Goal: Ask a question

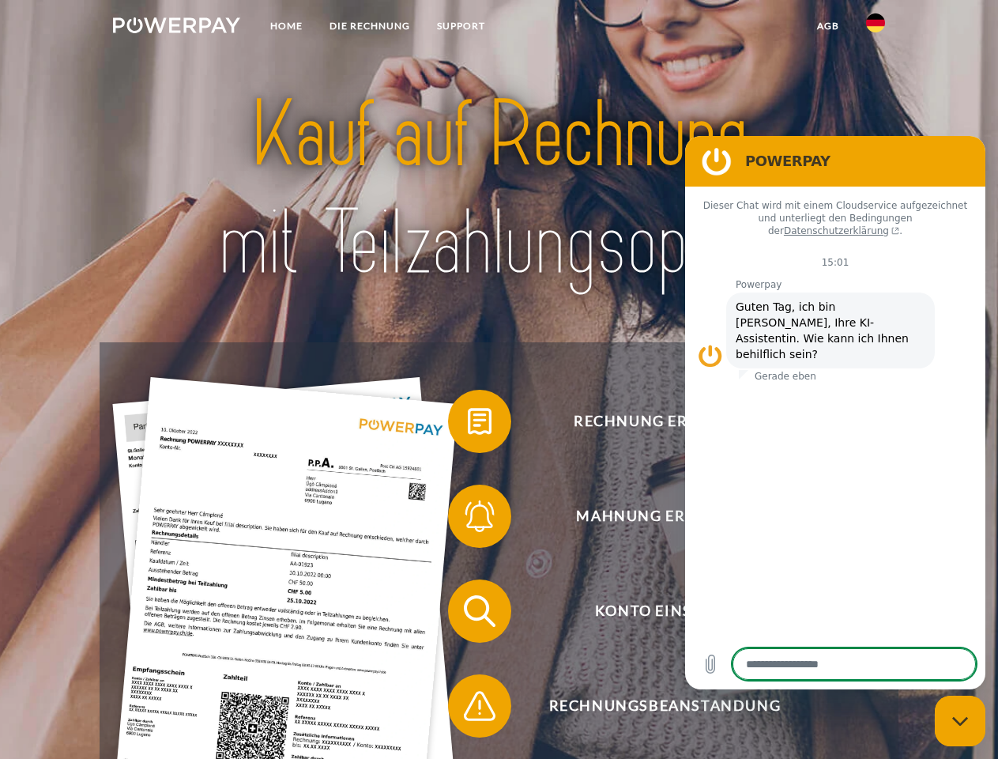
click at [176, 28] on img at bounding box center [176, 25] width 127 height 16
click at [876, 28] on img at bounding box center [875, 22] width 19 height 19
click at [827, 26] on link "agb" at bounding box center [828, 26] width 49 height 28
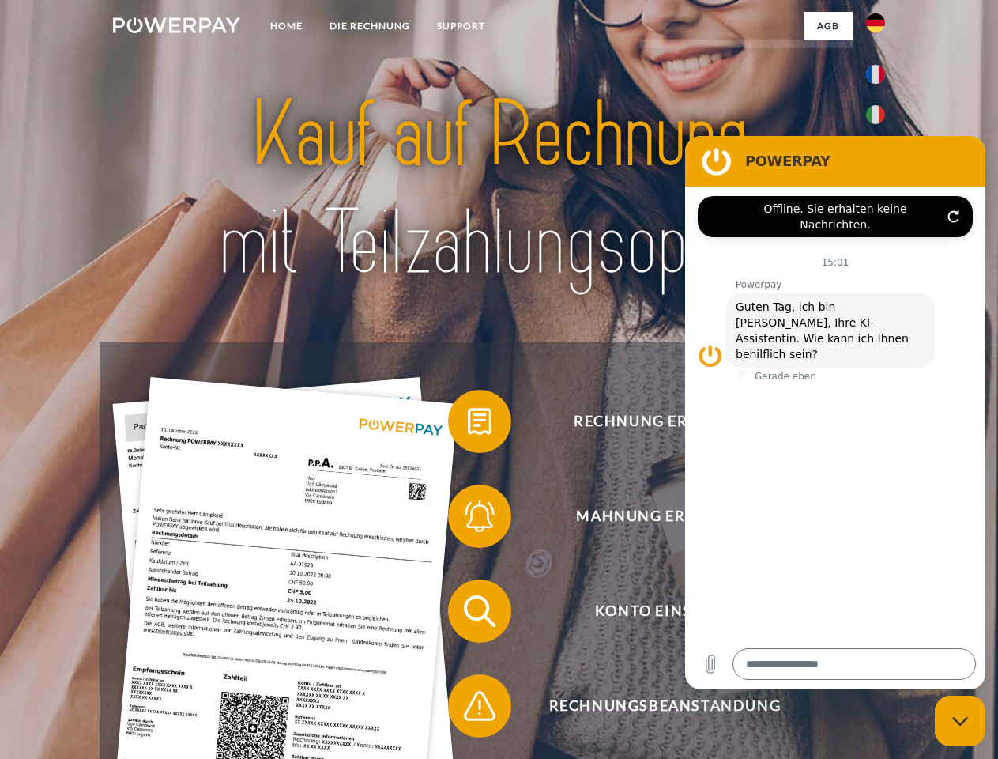
click at [468, 424] on span at bounding box center [455, 421] width 79 height 79
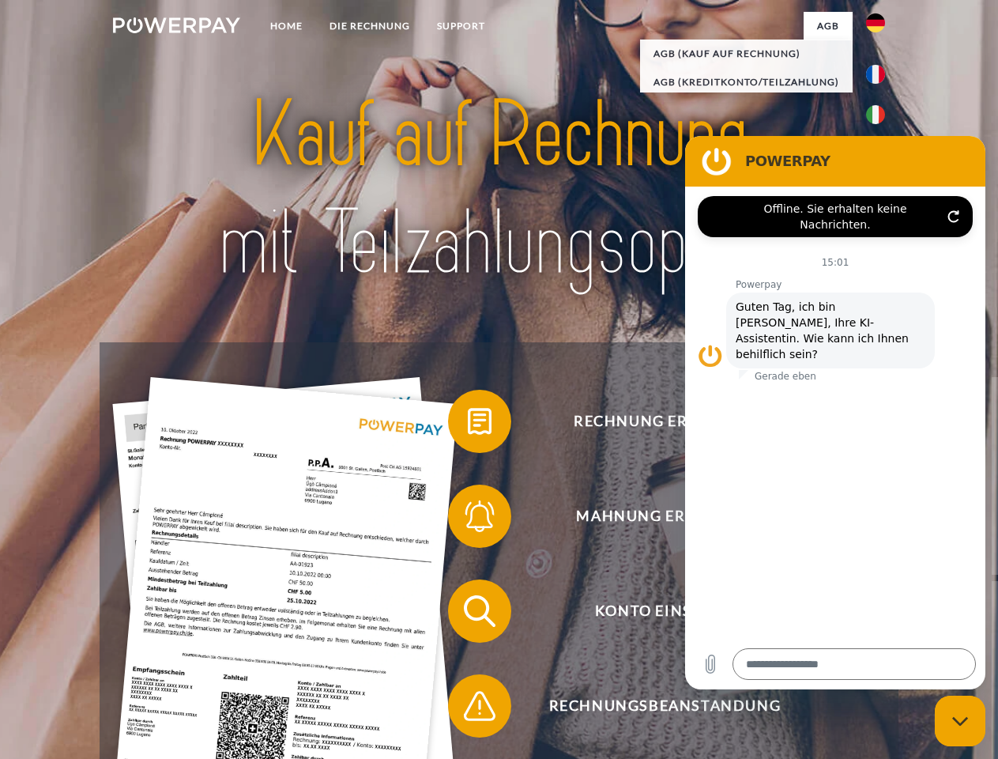
click at [468, 519] on span at bounding box center [455, 516] width 79 height 79
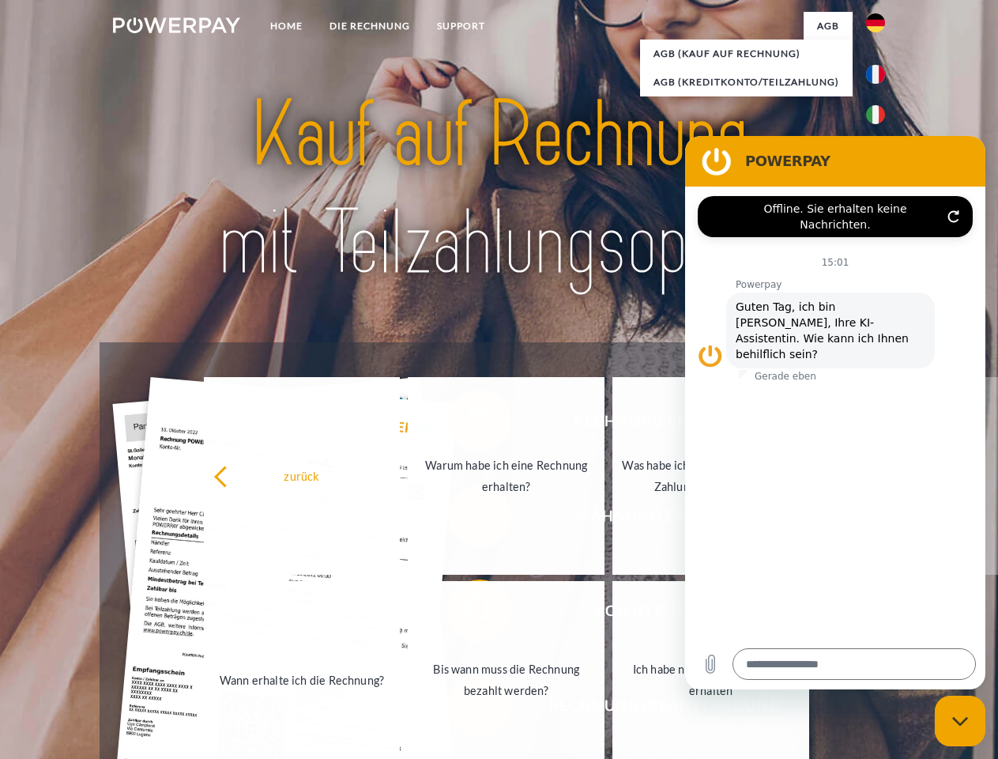
click at [468, 614] on link "Bis wann muss die Rechnung bezahlt werden?" at bounding box center [506, 680] width 197 height 198
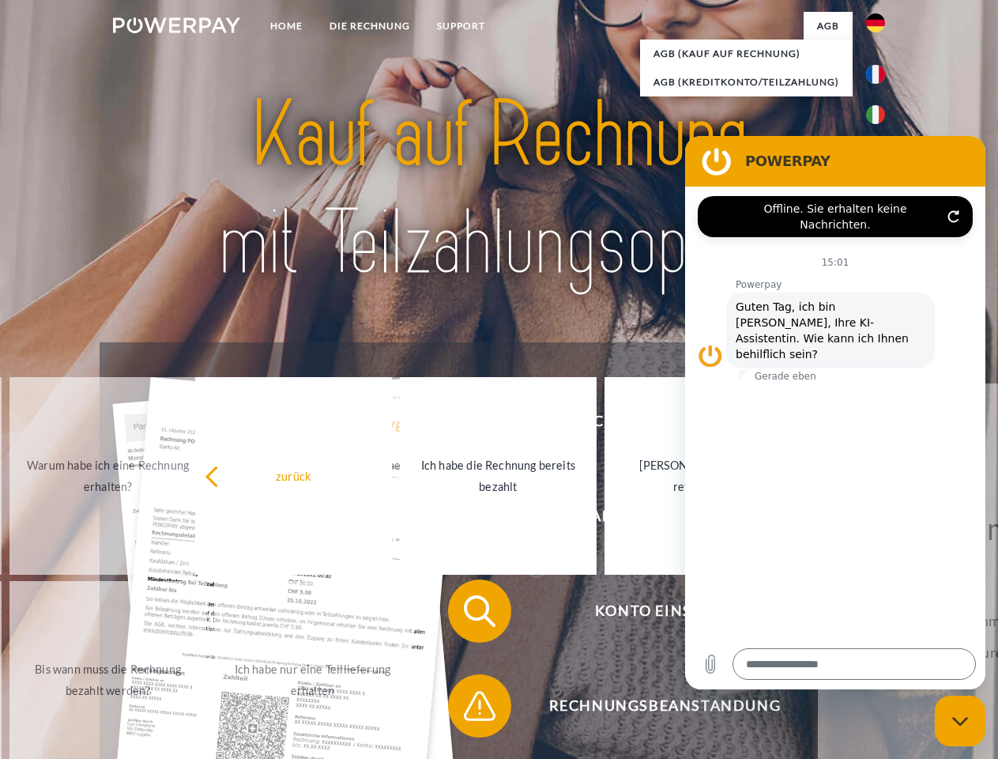
click at [468, 709] on span at bounding box center [455, 705] width 79 height 79
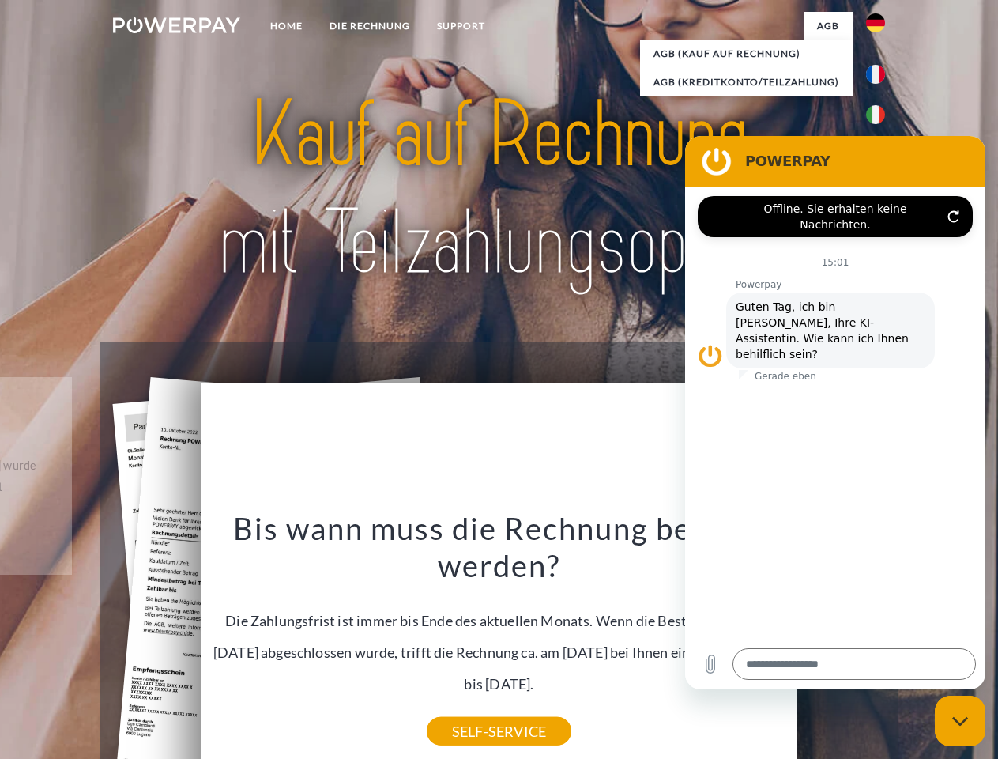
click at [960, 721] on icon "Messaging-Fenster schließen" at bounding box center [960, 721] width 17 height 10
type textarea "*"
